Goal: Find specific page/section: Find specific page/section

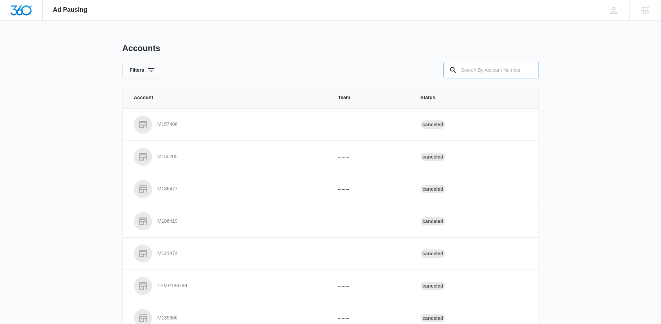
click at [484, 69] on input "text" at bounding box center [491, 70] width 95 height 17
paste input "TODO | RA Solutions C176763 | W360 [DATE]"
drag, startPoint x: 481, startPoint y: 70, endPoint x: 553, endPoint y: 75, distance: 72.4
click at [553, 75] on div "Ad Pausing Apps Reputation Websites Forms CRM Email Social Shop Payments POS Co…" at bounding box center [330, 162] width 661 height 324
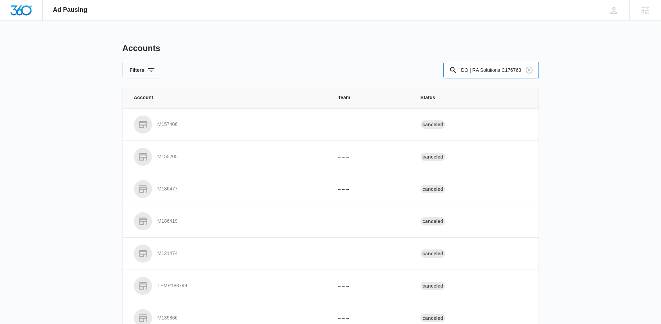
scroll to position [0, 0]
drag, startPoint x: 500, startPoint y: 70, endPoint x: 433, endPoint y: 75, distance: 66.8
click at [433, 75] on div "Filters C176763" at bounding box center [331, 70] width 416 height 17
click at [481, 70] on input "C176763" at bounding box center [491, 70] width 95 height 17
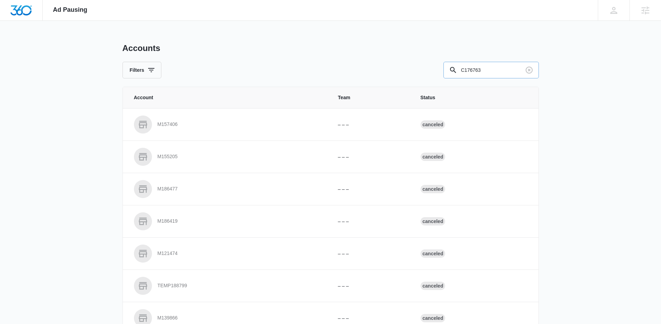
click at [482, 70] on input "C176763" at bounding box center [491, 70] width 95 height 17
type input "C176763"
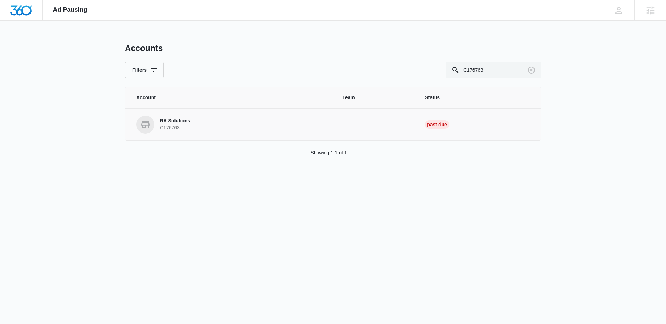
click at [174, 118] on p "RA Solutions" at bounding box center [175, 121] width 30 height 7
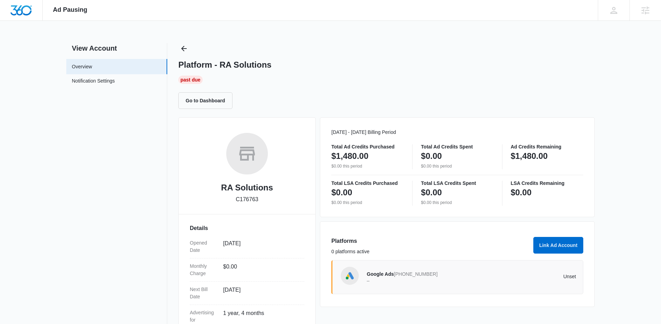
drag, startPoint x: 437, startPoint y: 178, endPoint x: 656, endPoint y: 126, distance: 225.4
